Goal: Task Accomplishment & Management: Manage account settings

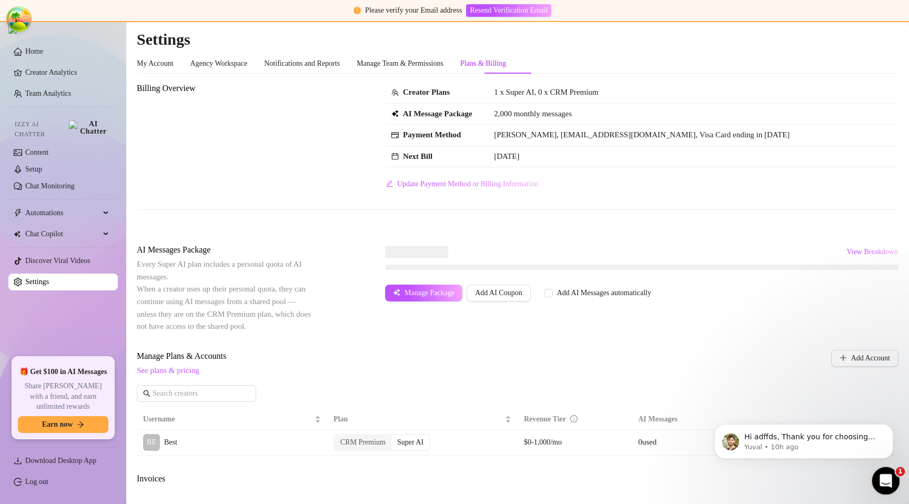
click at [878, 482] on icon "Open Intercom Messenger" at bounding box center [884, 479] width 17 height 17
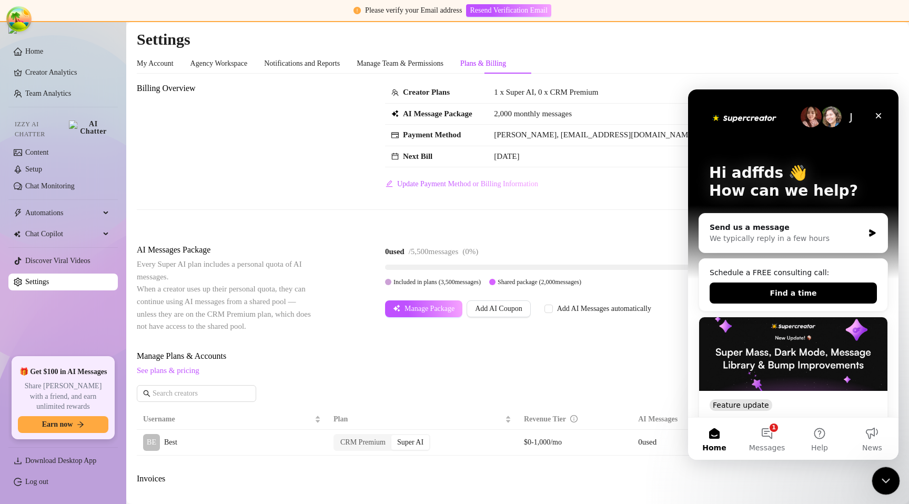
click at [877, 479] on div "Close Intercom Messenger" at bounding box center [883, 479] width 25 height 25
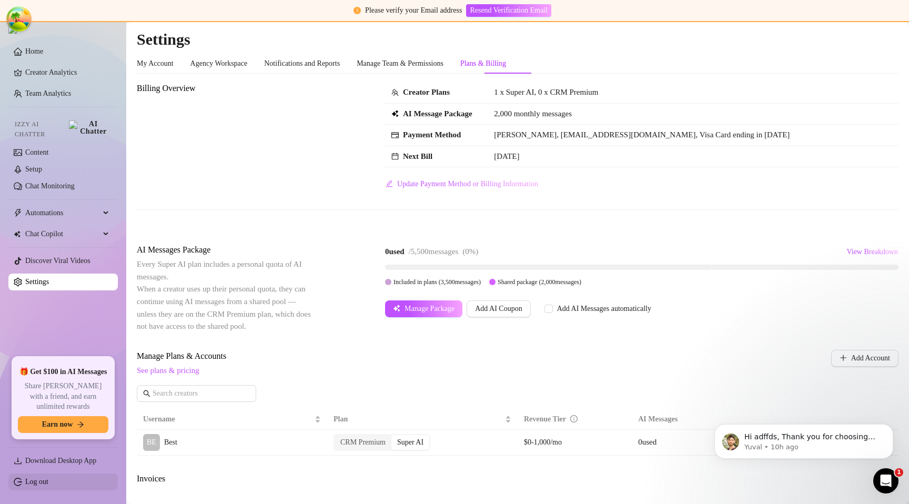
click at [48, 483] on link "Log out" at bounding box center [36, 482] width 23 height 8
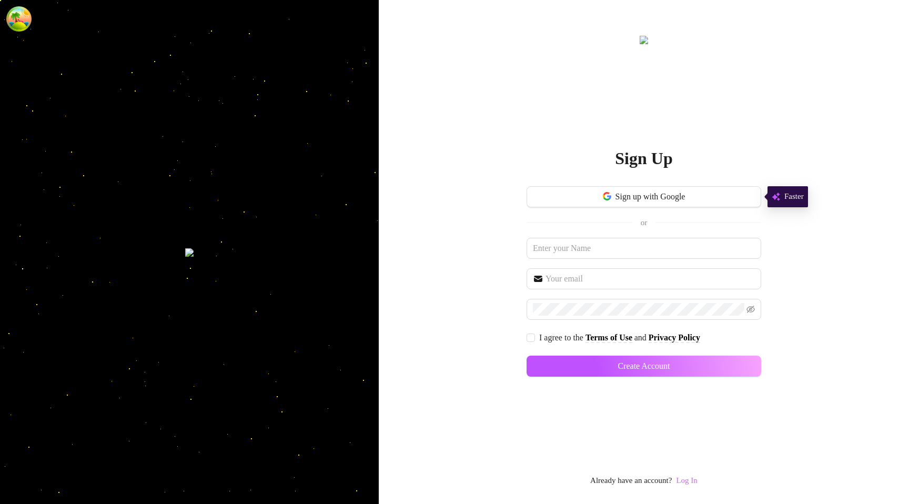
click at [697, 484] on link "Log In" at bounding box center [686, 480] width 21 height 8
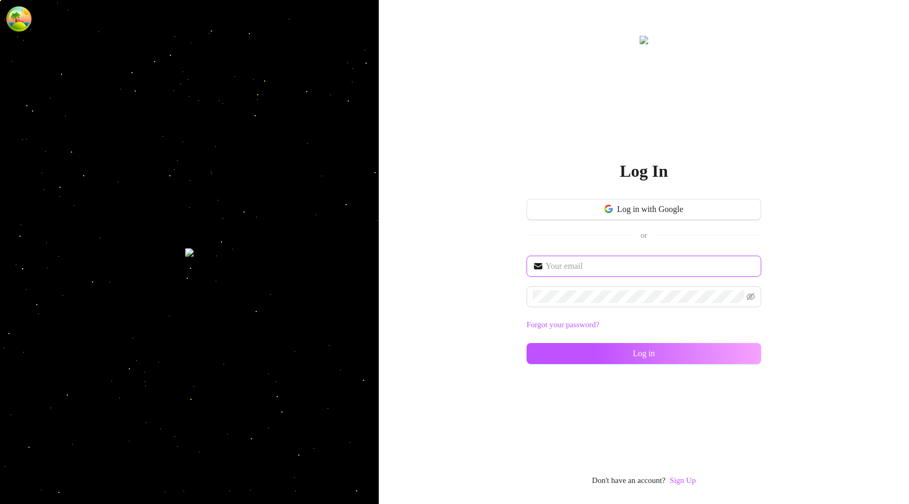
click at [593, 262] on input "text" at bounding box center [649, 266] width 209 height 13
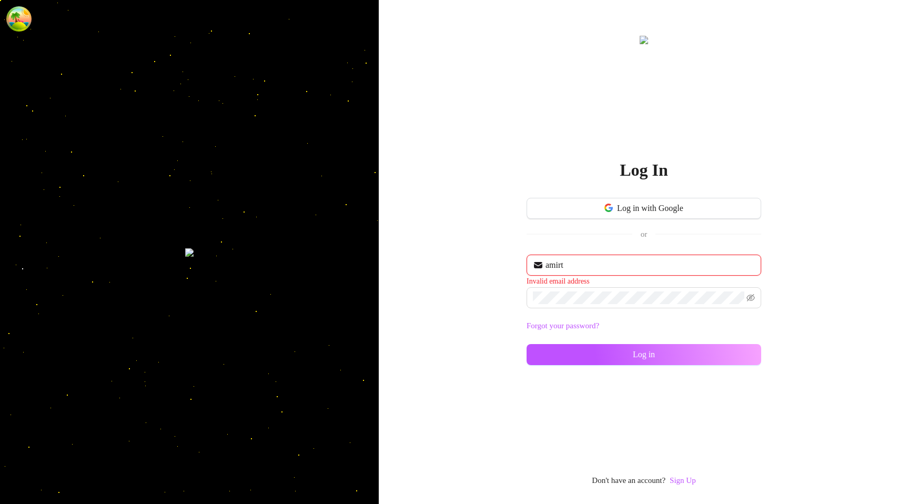
type input "[EMAIL_ADDRESS][DOMAIN_NAME]"
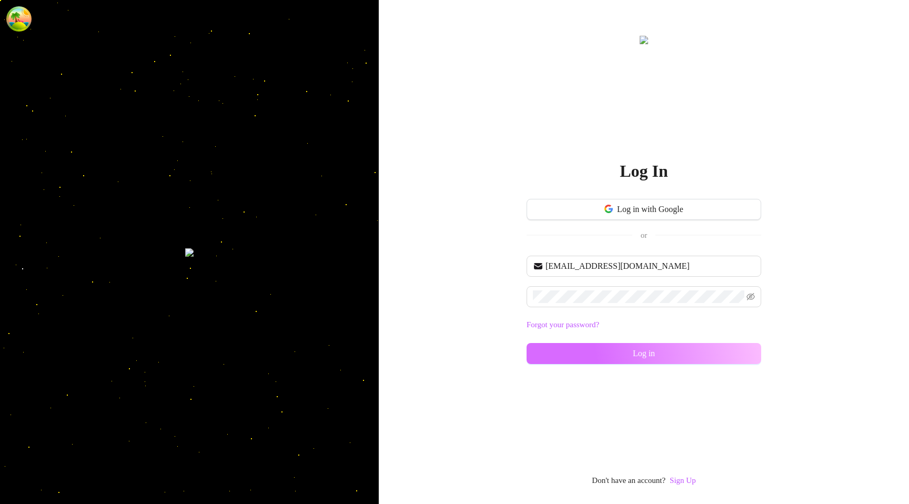
click at [584, 359] on button "Log in" at bounding box center [643, 353] width 235 height 21
